Goal: Information Seeking & Learning: Learn about a topic

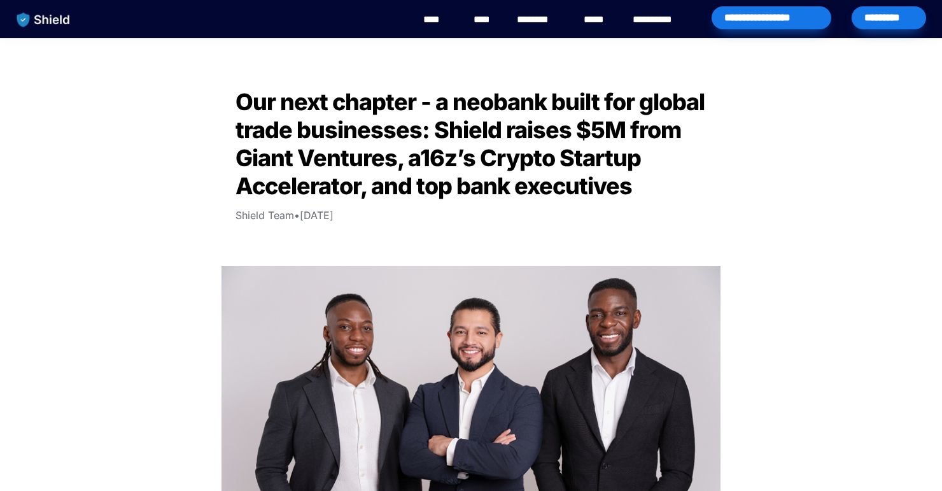
click at [60, 18] on img "main navigation" at bounding box center [44, 19] width 66 height 27
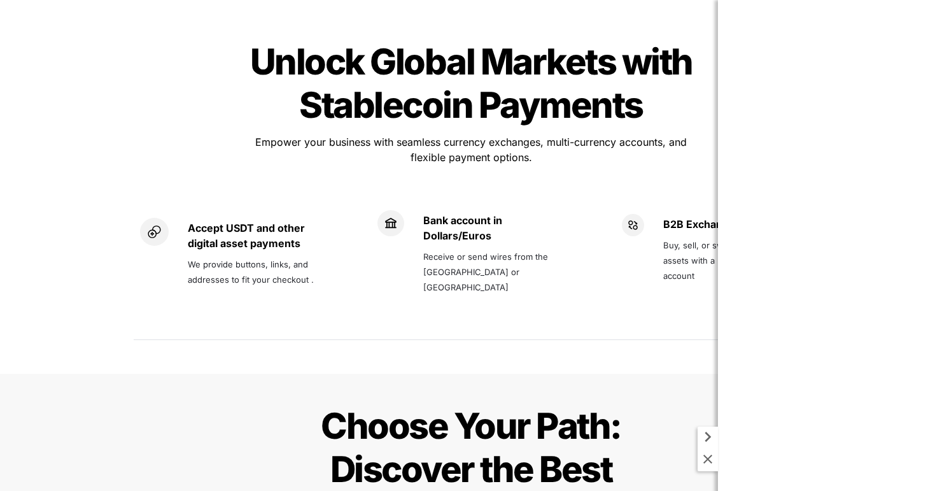
scroll to position [935, 0]
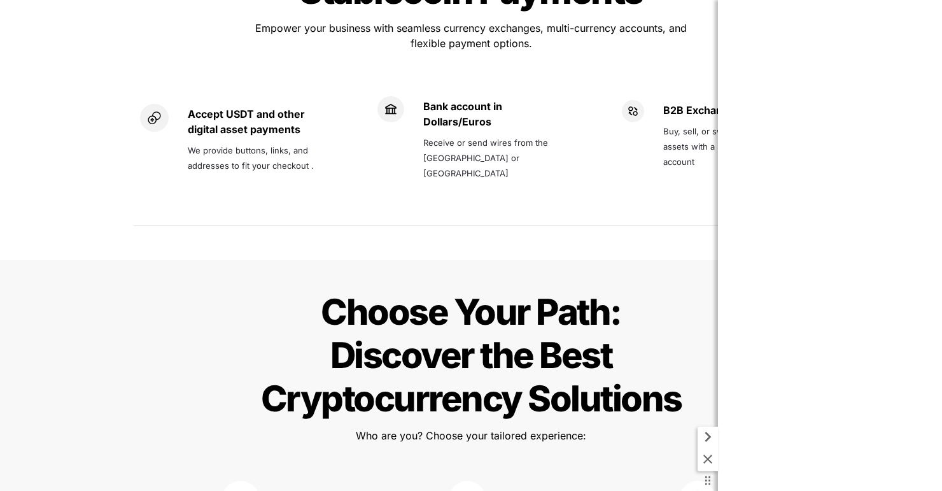
click at [707, 457] on icon at bounding box center [707, 458] width 15 height 15
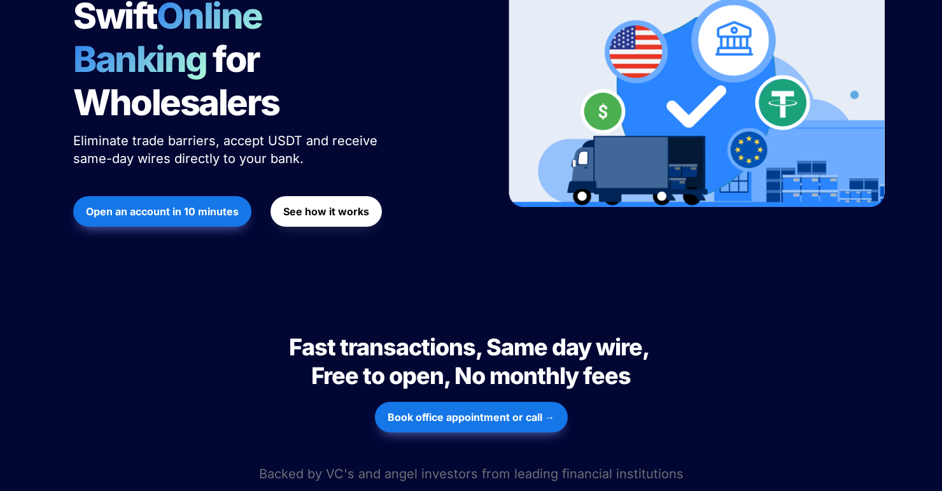
scroll to position [460, 0]
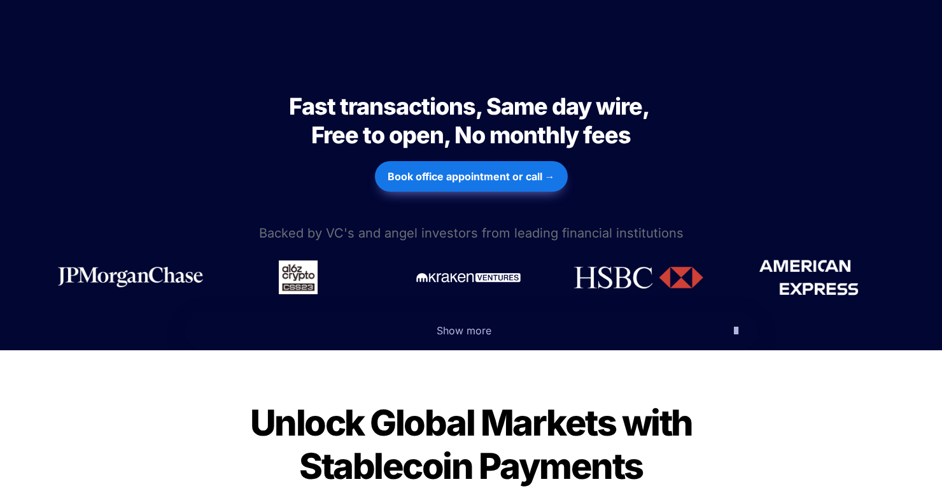
click at [816, 162] on div "Fast transactions, Same day wire, Free to open, No monthly fees Fast transactio…" at bounding box center [471, 137] width 942 height 167
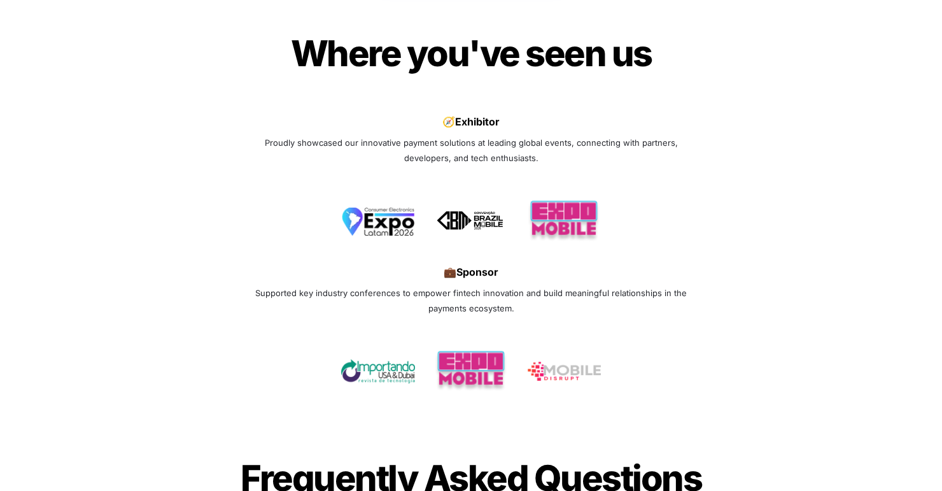
scroll to position [3621, 0]
